Goal: Task Accomplishment & Management: Use online tool/utility

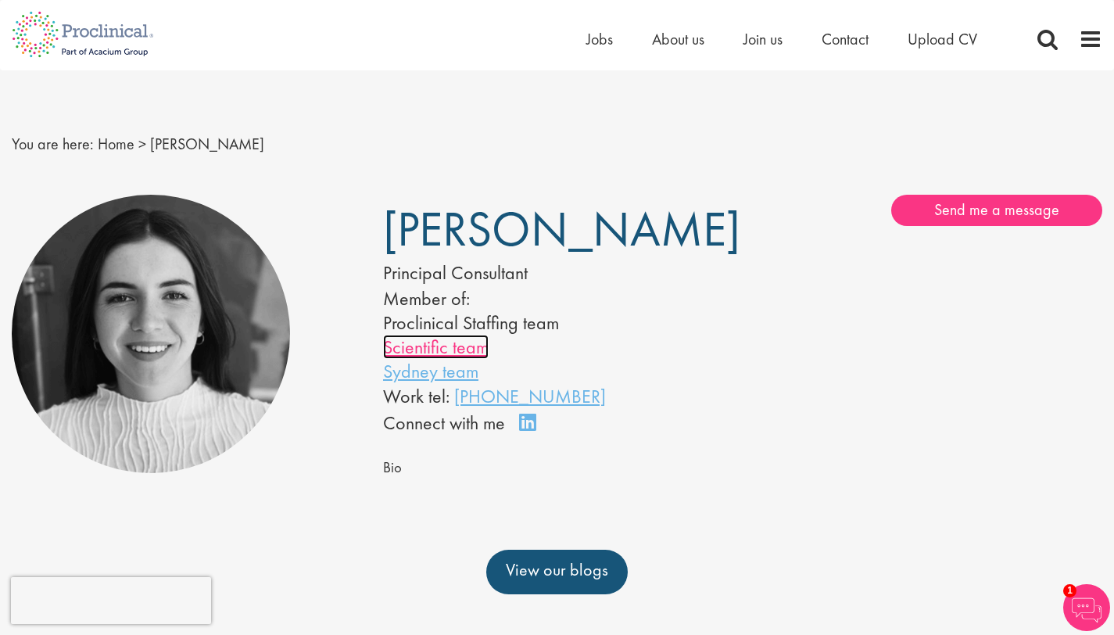
click at [469, 359] on link "Scientific team" at bounding box center [436, 347] width 106 height 24
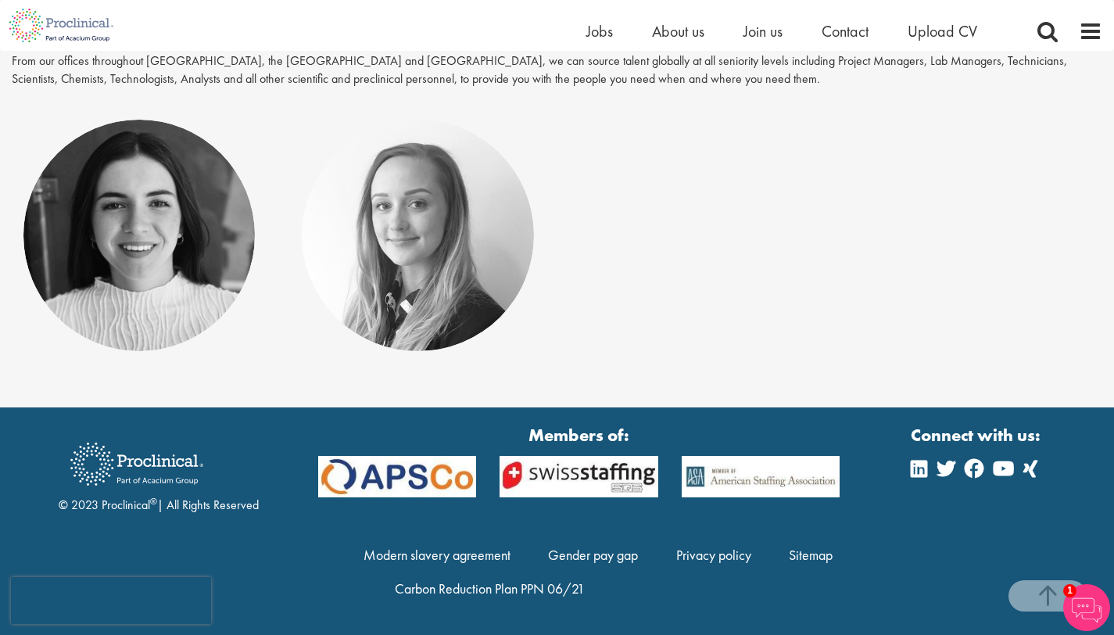
scroll to position [223, 0]
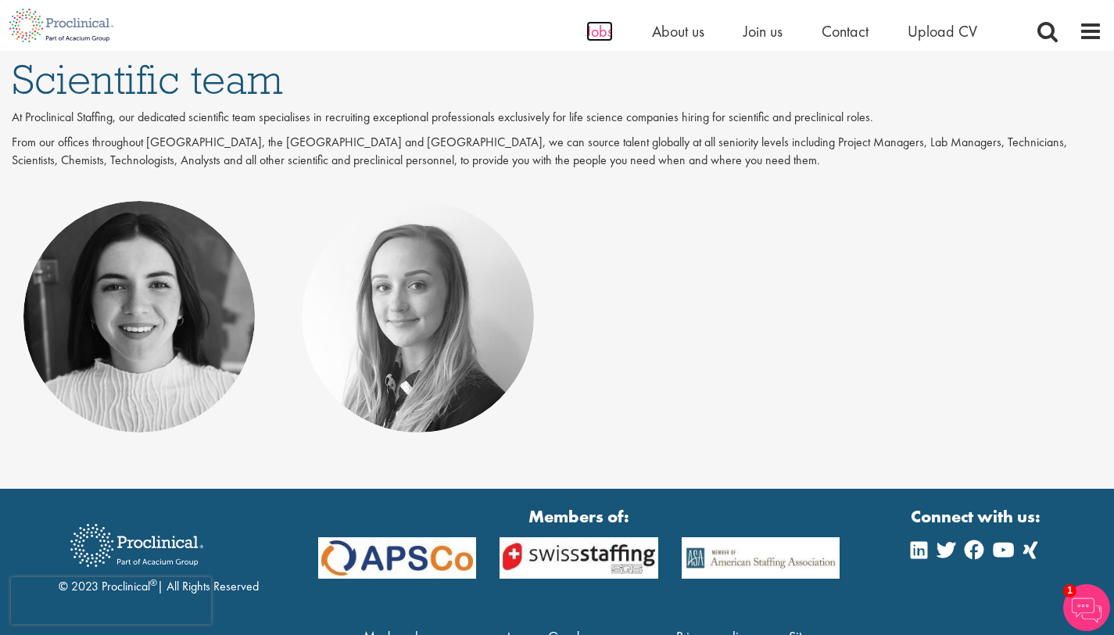
click at [601, 31] on span "Jobs" at bounding box center [599, 31] width 27 height 20
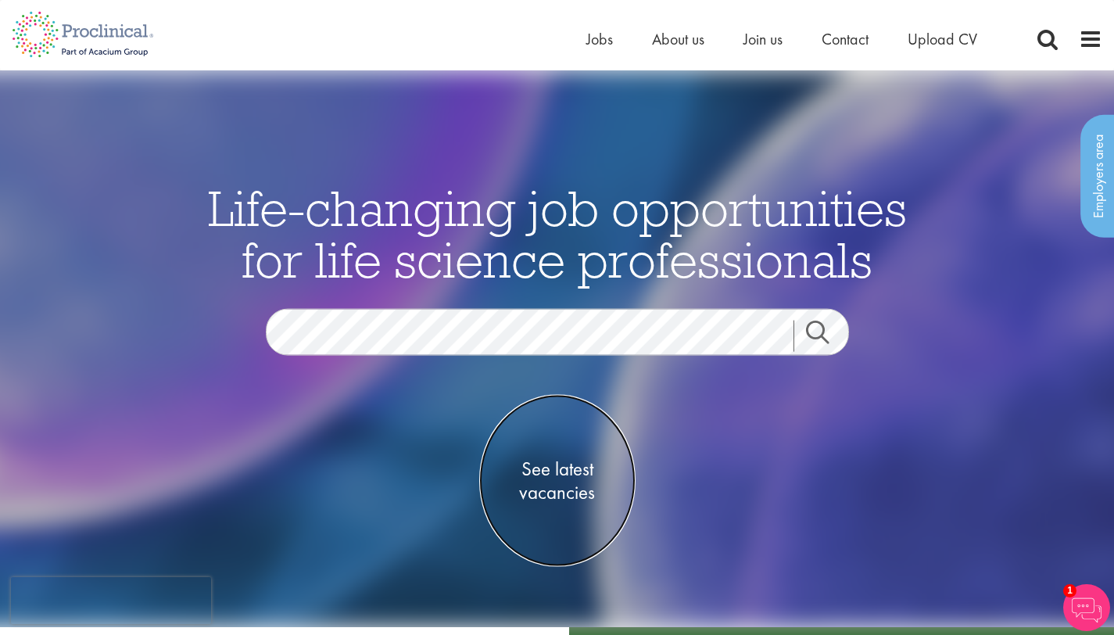
click at [556, 493] on span "See latest vacancies" at bounding box center [557, 480] width 156 height 47
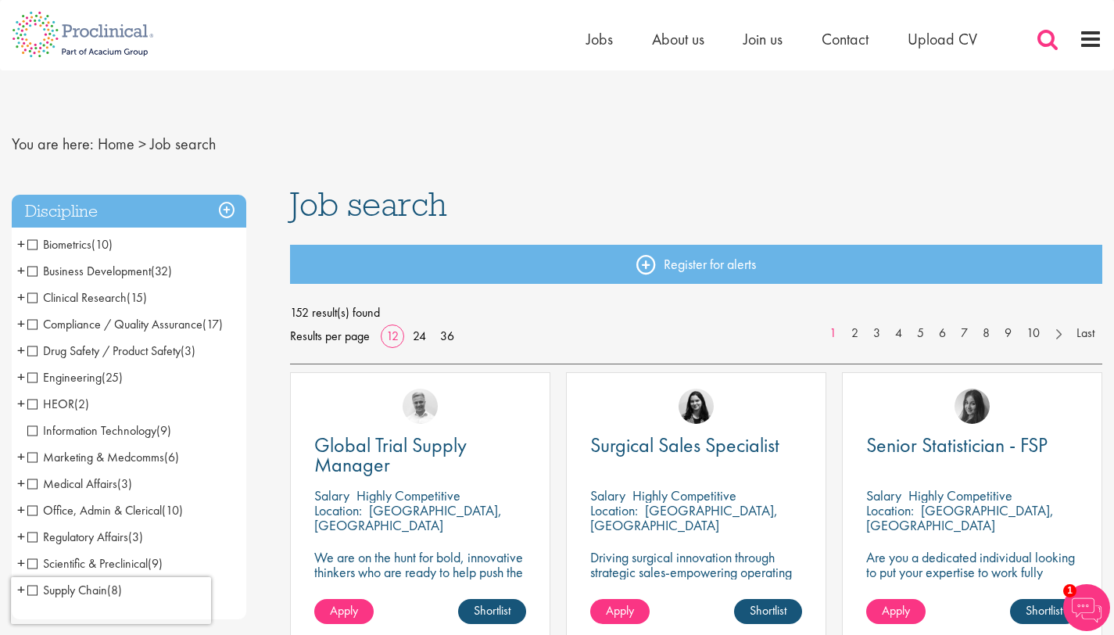
click at [1048, 40] on span at bounding box center [1047, 38] width 23 height 23
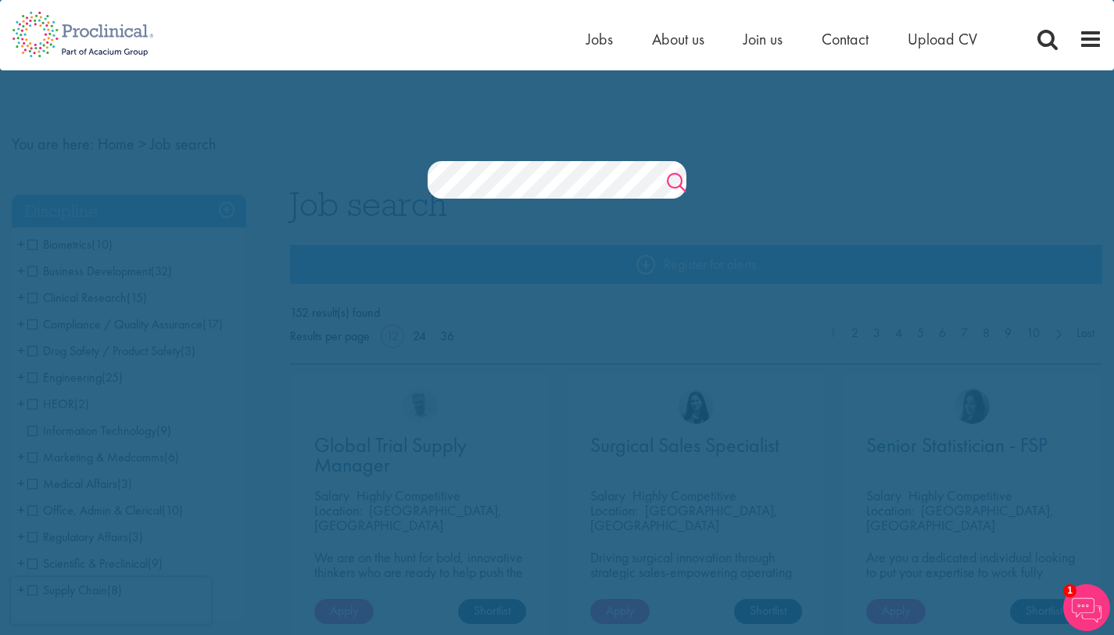
click at [671, 177] on link "Search" at bounding box center [677, 184] width 20 height 31
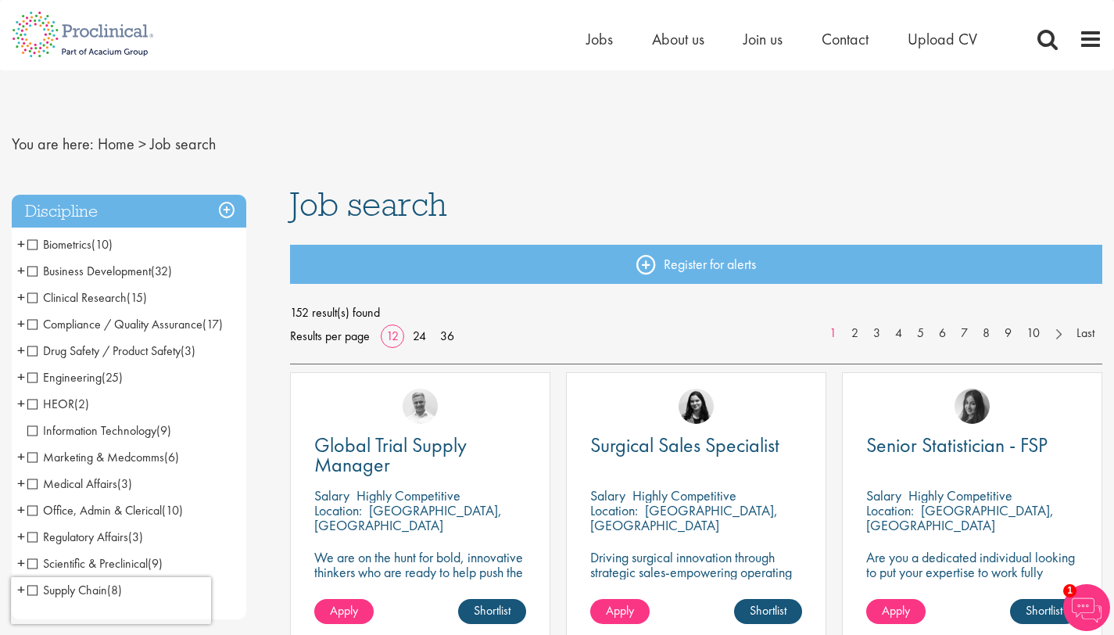
click at [35, 564] on span "Scientific & Preclinical" at bounding box center [87, 563] width 120 height 16
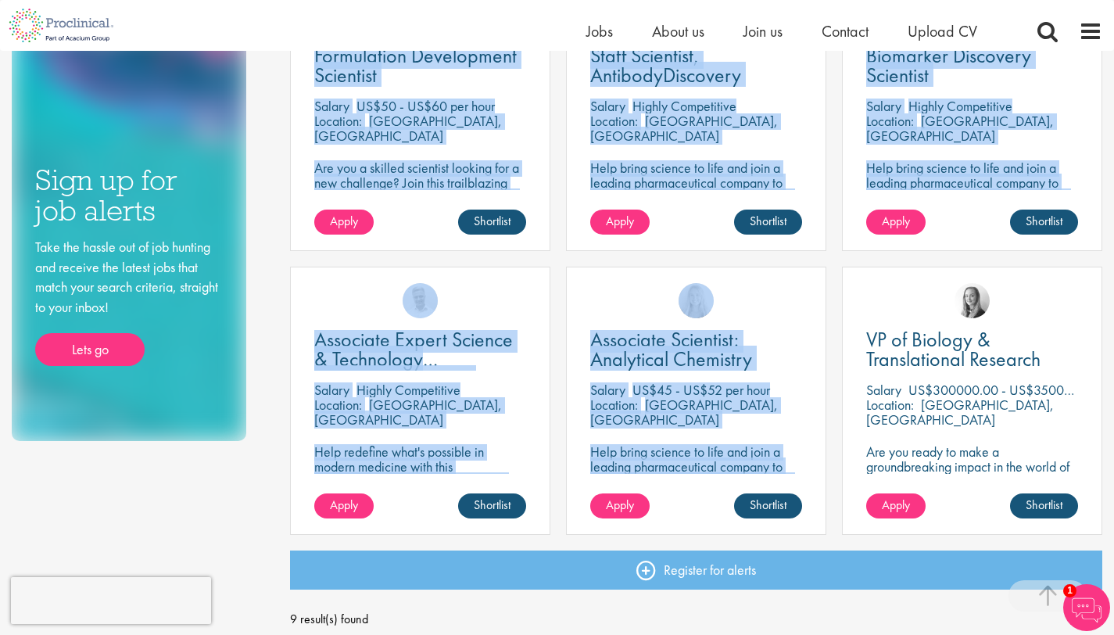
scroll to position [650, 0]
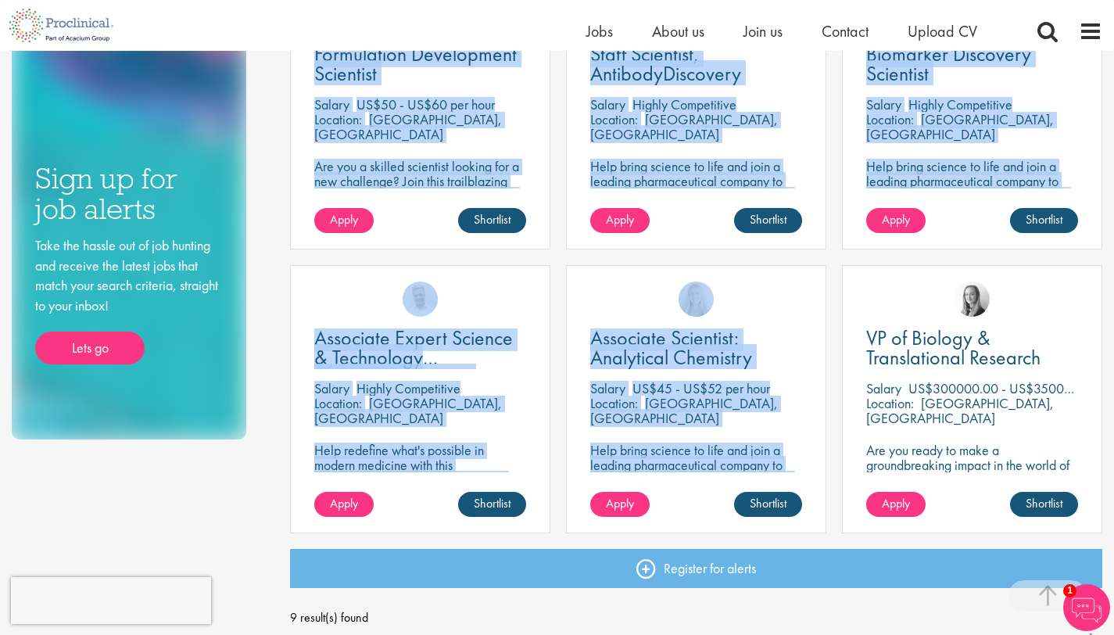
drag, startPoint x: 1125, startPoint y: 153, endPoint x: 1117, endPoint y: 288, distance: 134.7
click at [1113, 288] on html "This website uses cookies. By continuing to use this site, you are giving your …" at bounding box center [557, 370] width 1114 height 2041
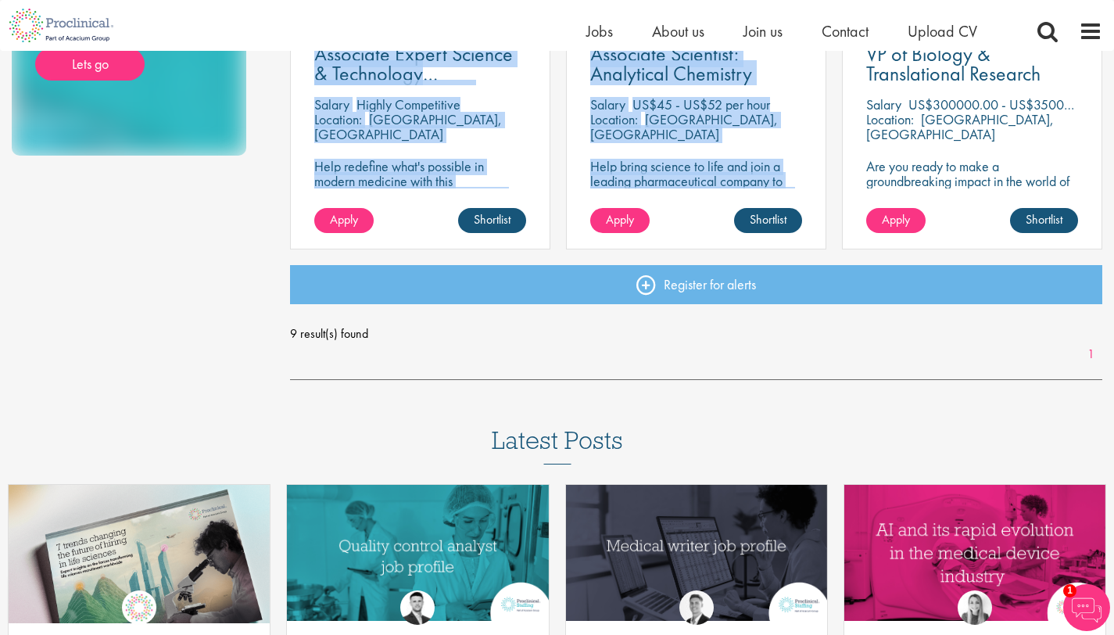
scroll to position [0, 0]
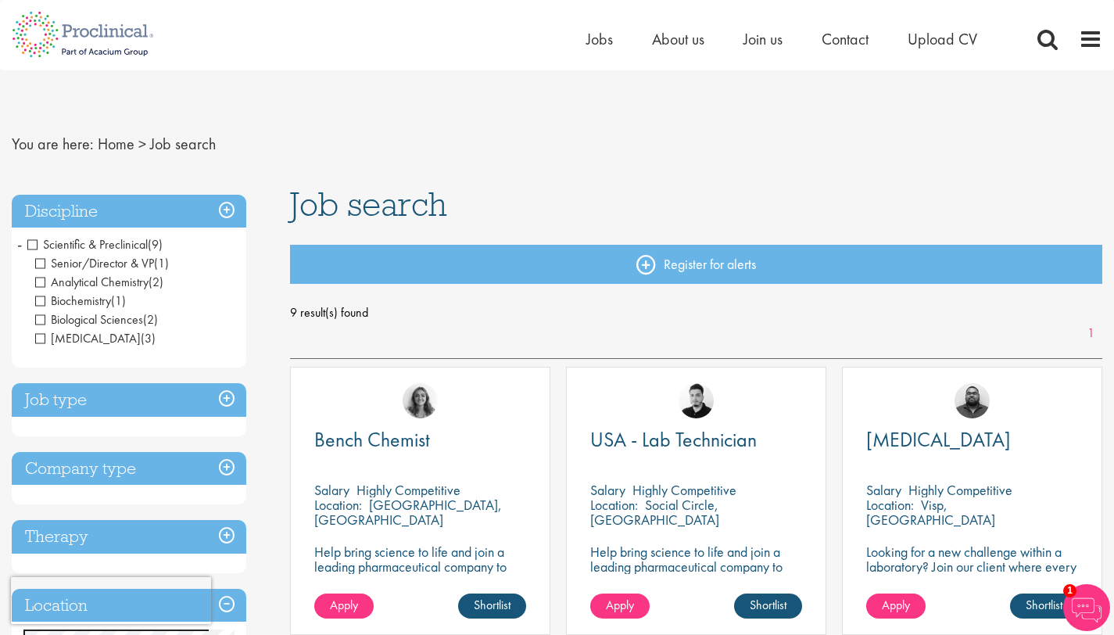
click at [1056, 143] on nav "You are here: Home > Job search" at bounding box center [557, 144] width 1091 height 38
click at [38, 285] on span "Analytical Chemistry" at bounding box center [91, 282] width 113 height 16
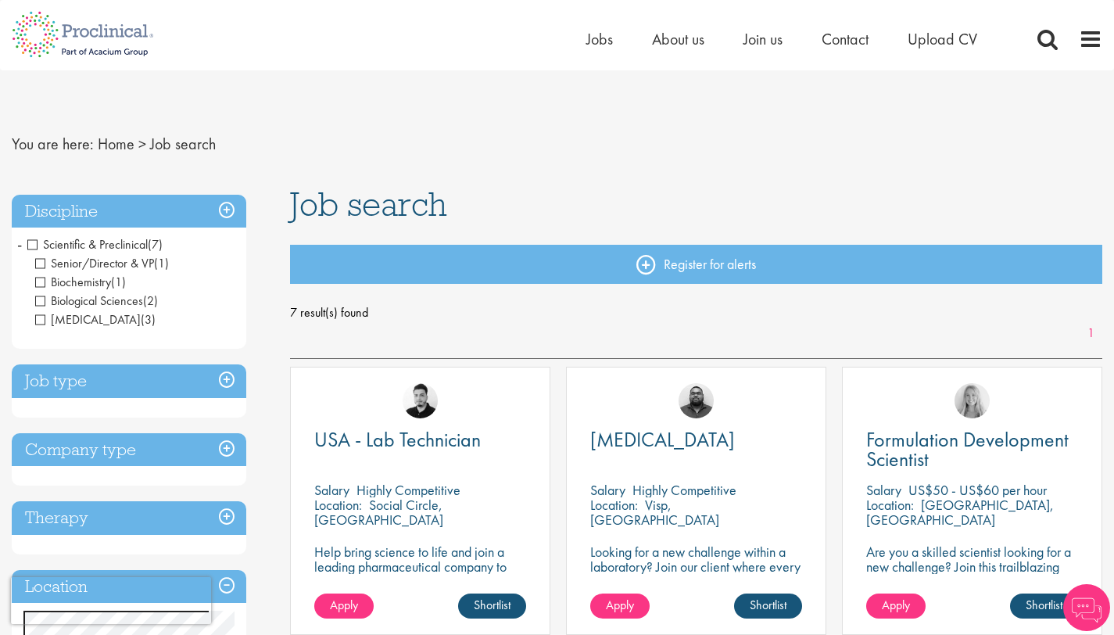
click at [39, 282] on span "Biochemistry" at bounding box center [73, 282] width 76 height 16
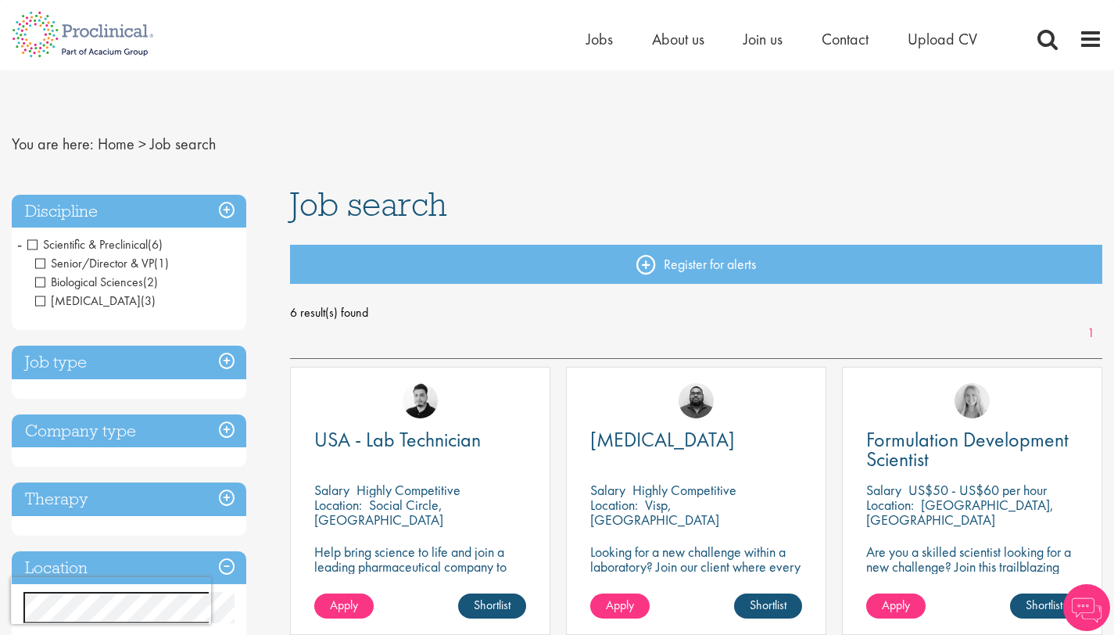
click at [40, 280] on span "Biological Sciences" at bounding box center [89, 282] width 108 height 16
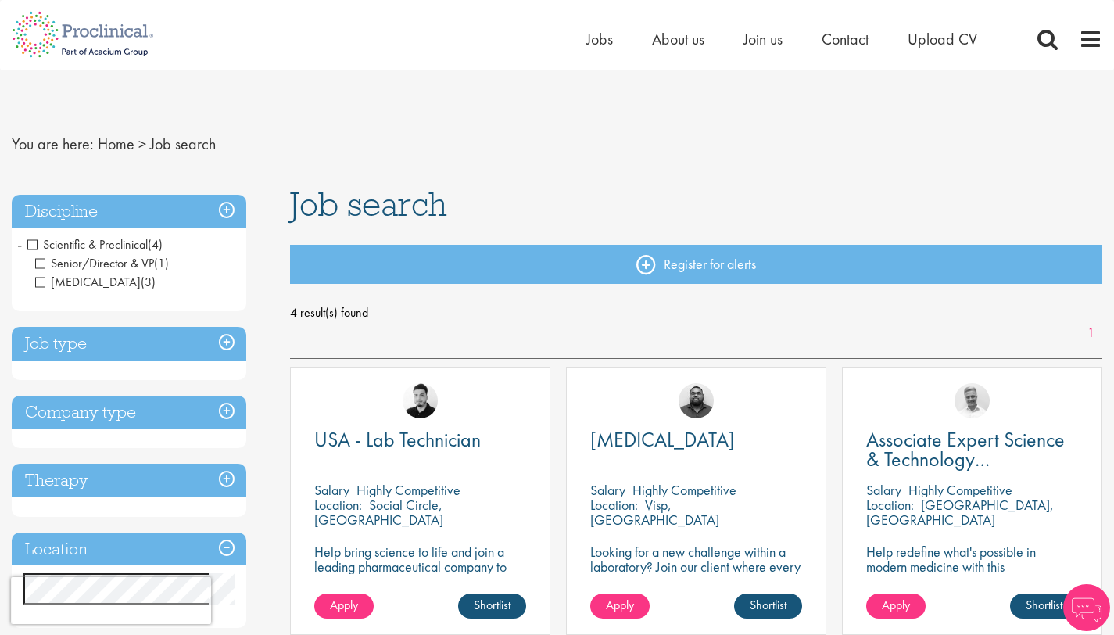
click at [37, 281] on span "[MEDICAL_DATA]" at bounding box center [88, 282] width 106 height 16
